Goal: Task Accomplishment & Management: Use online tool/utility

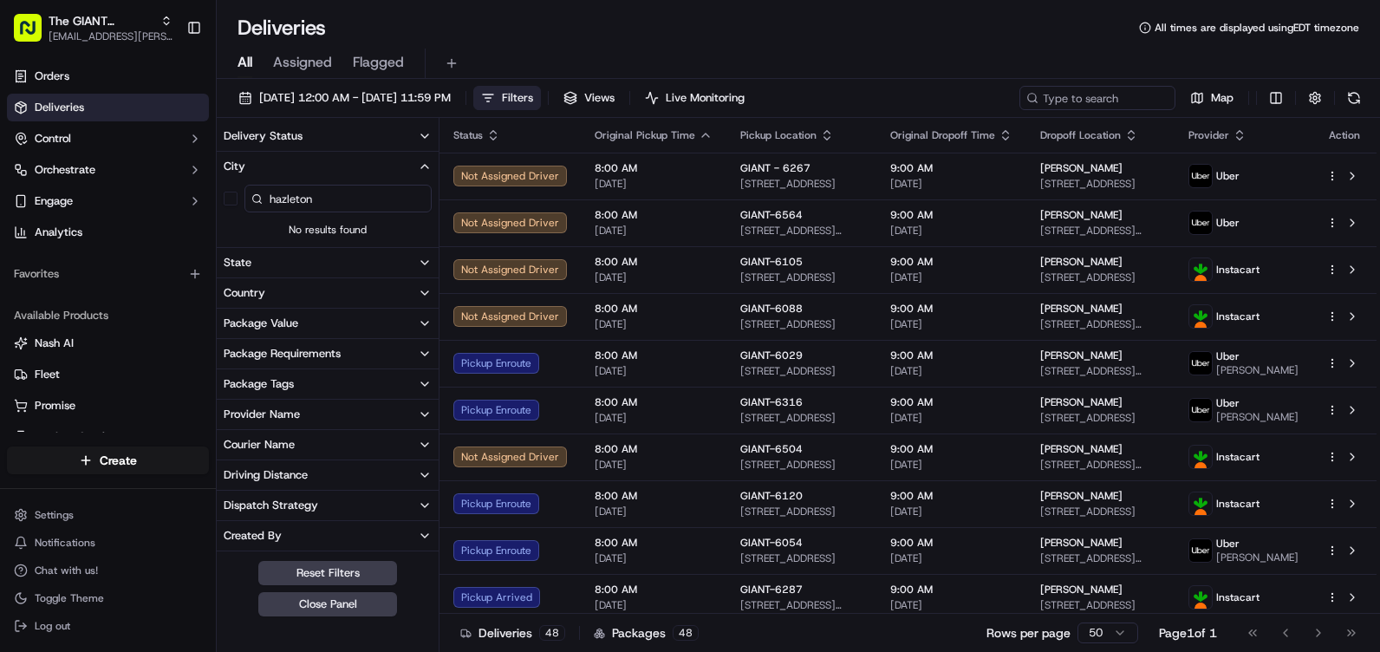
click at [231, 200] on button "button" at bounding box center [231, 199] width 14 height 14
type button "on"
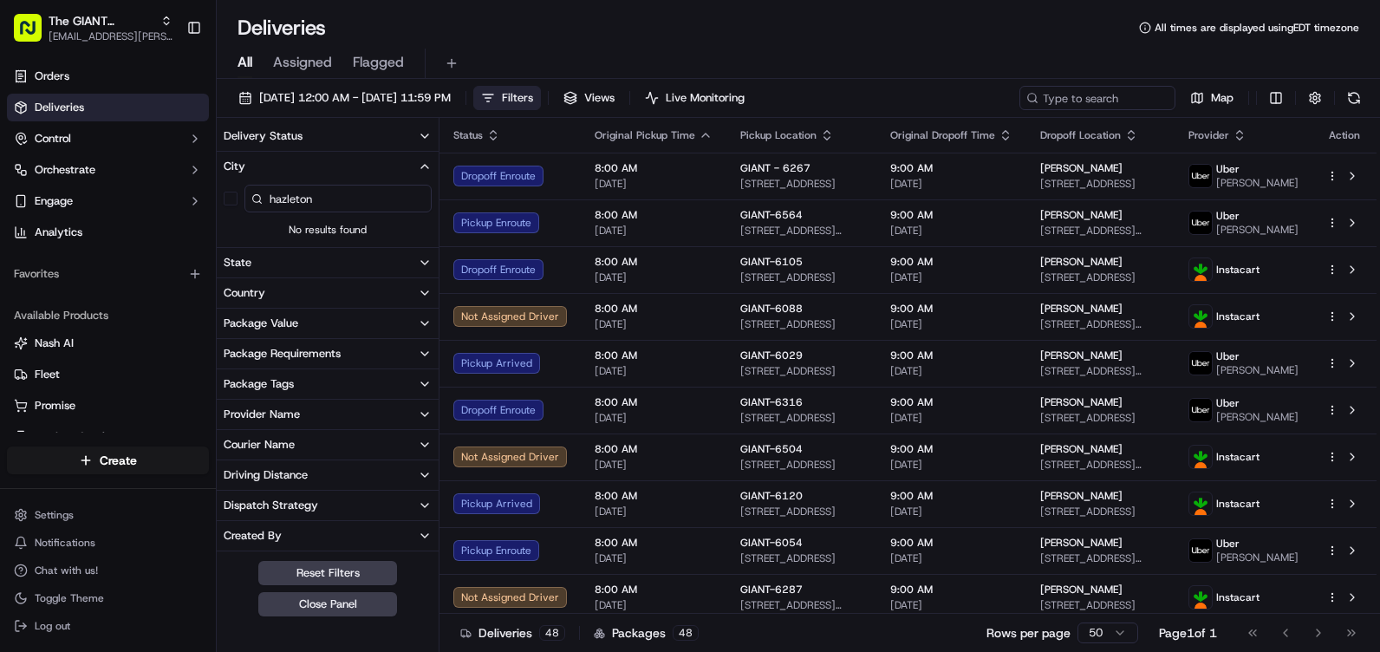
click at [385, 197] on input "hazleton" at bounding box center [338, 199] width 187 height 28
type input "h"
type input "haz"
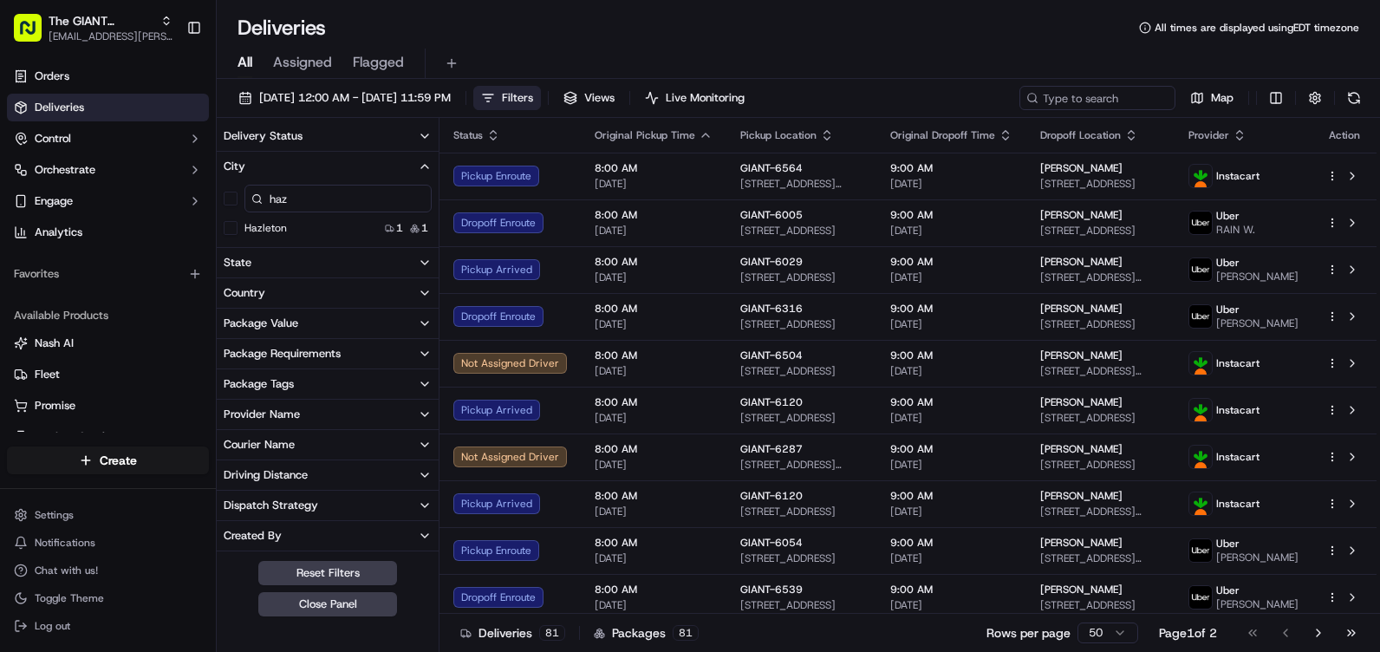
click at [331, 232] on div "Hazleton 1 1" at bounding box center [328, 227] width 222 height 17
click at [235, 232] on button "Hazleton" at bounding box center [231, 228] width 14 height 14
